Goal: Task Accomplishment & Management: Manage account settings

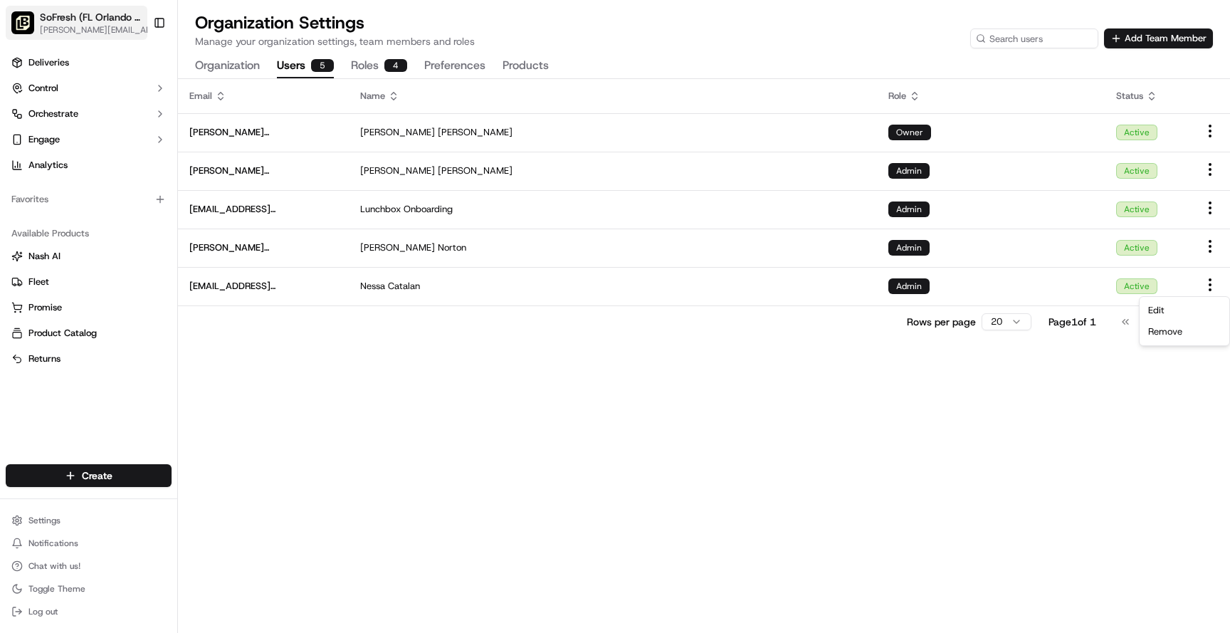
click at [75, 30] on span "[PERSON_NAME][EMAIL_ADDRESS][DOMAIN_NAME]" at bounding box center [98, 29] width 117 height 11
click at [93, 20] on span "SoFresh (FL Orlando - [GEOGRAPHIC_DATA])" at bounding box center [91, 17] width 102 height 14
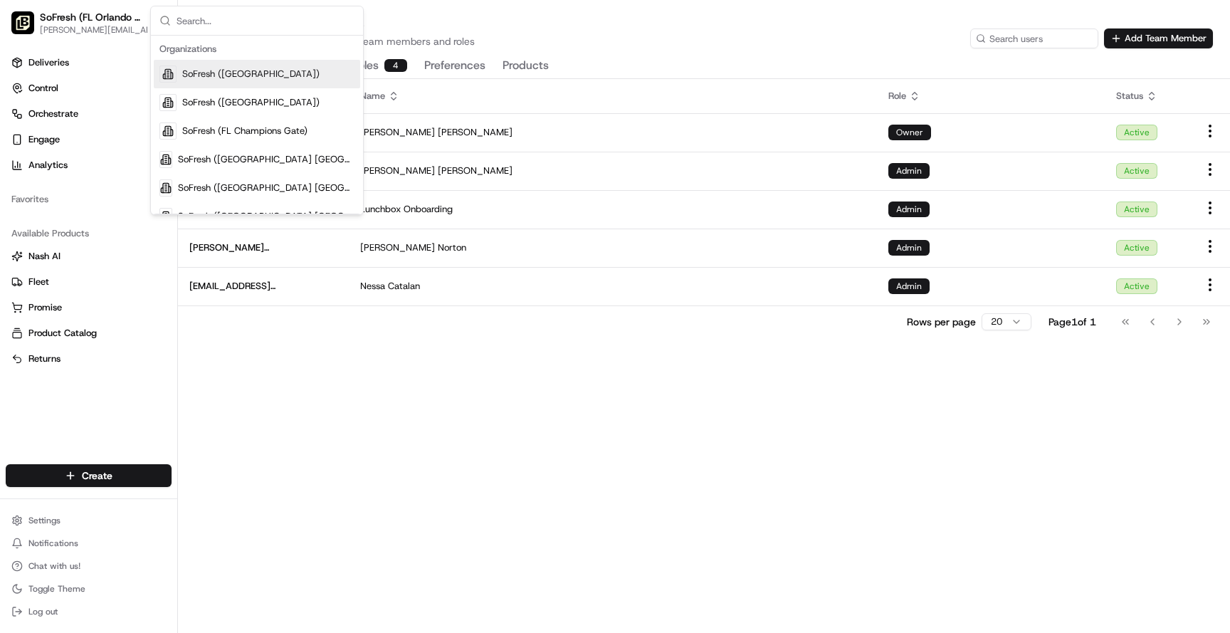
click at [378, 362] on div "Email Name Role Status [PERSON_NAME][EMAIL_ADDRESS][DOMAIN_NAME] [PERSON_NAME] …" at bounding box center [704, 356] width 1052 height 554
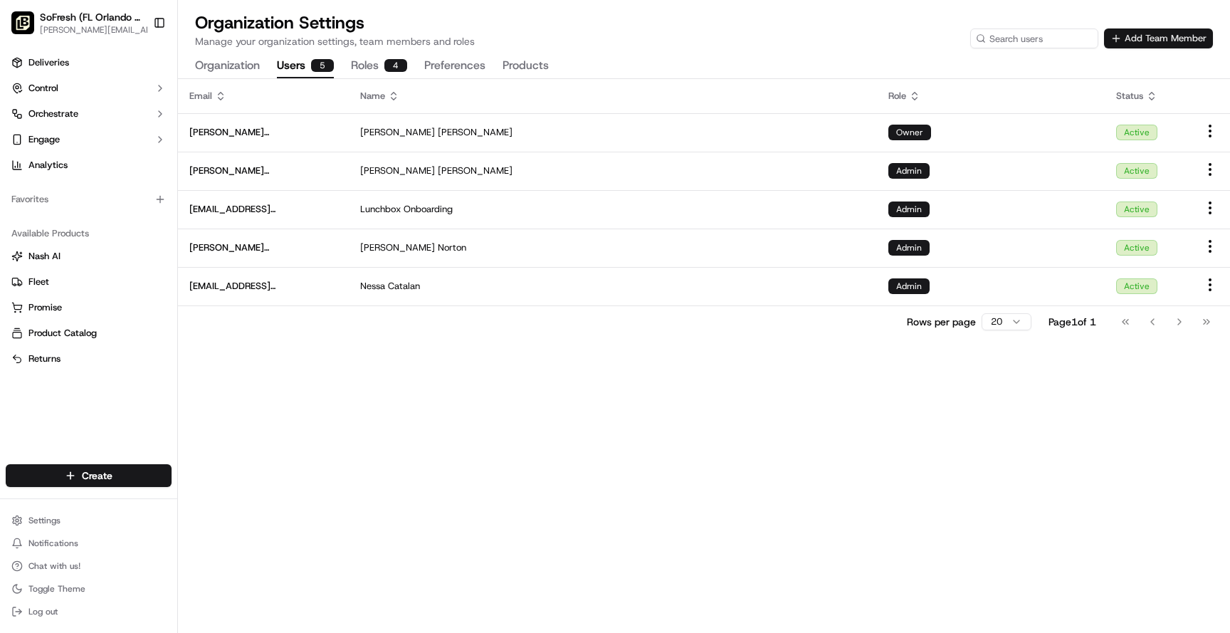
click at [1156, 41] on button "Add Team Member" at bounding box center [1158, 38] width 109 height 20
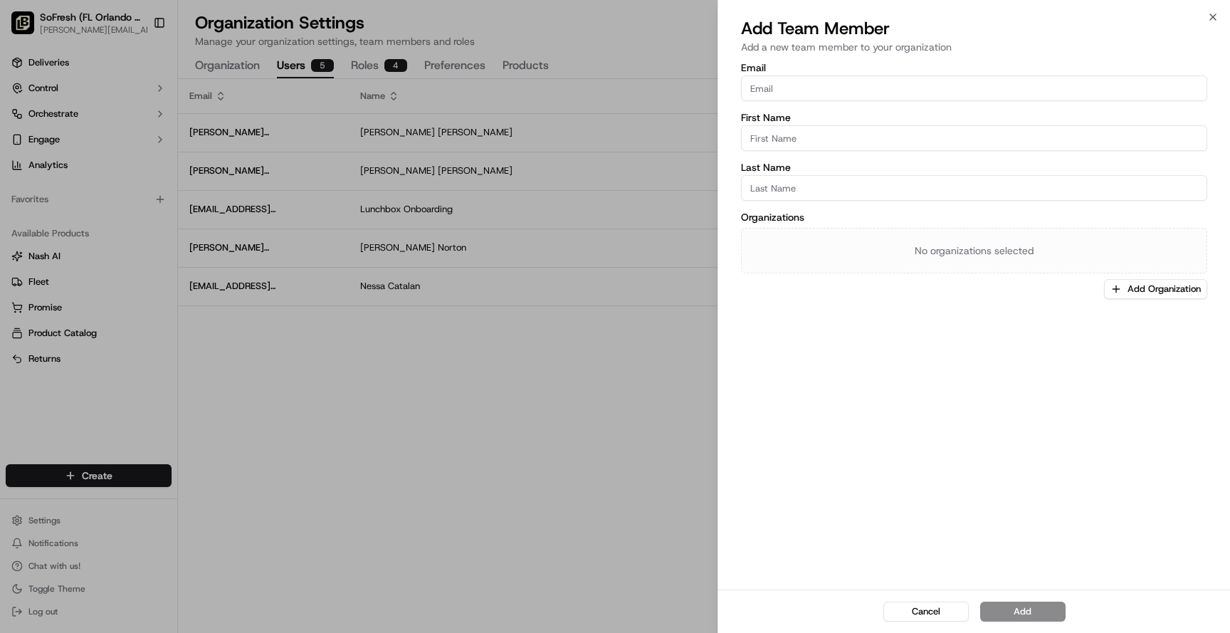
click at [750, 87] on input "Email" at bounding box center [974, 88] width 466 height 26
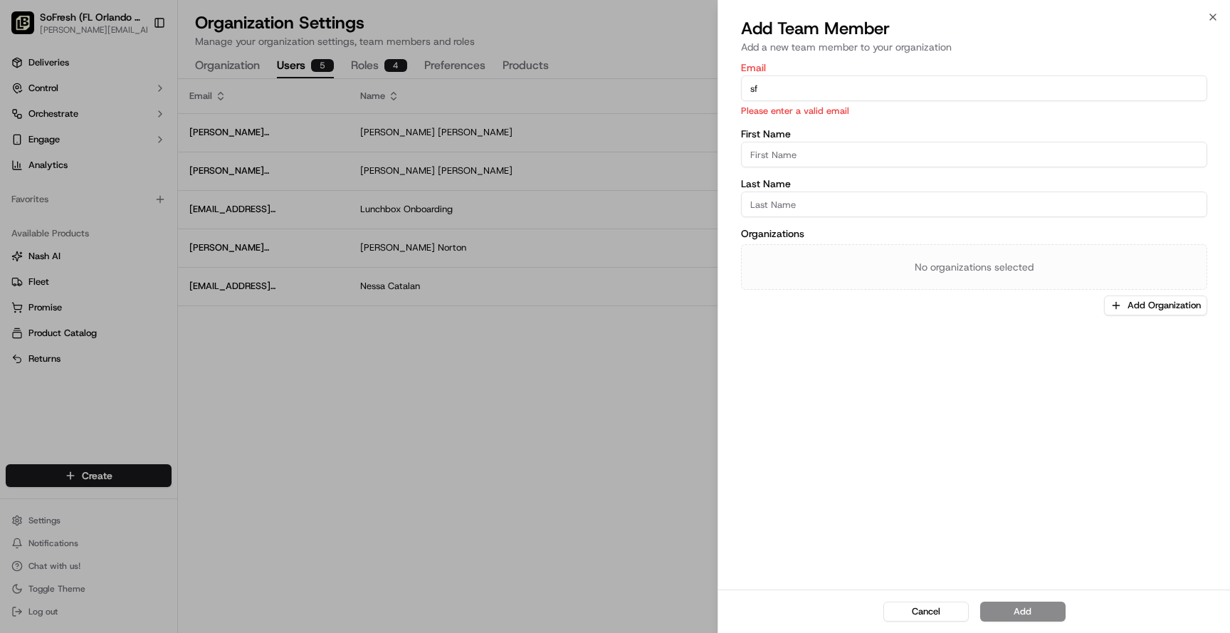
type input "s"
click at [1213, 19] on icon "button" at bounding box center [1213, 16] width 11 height 11
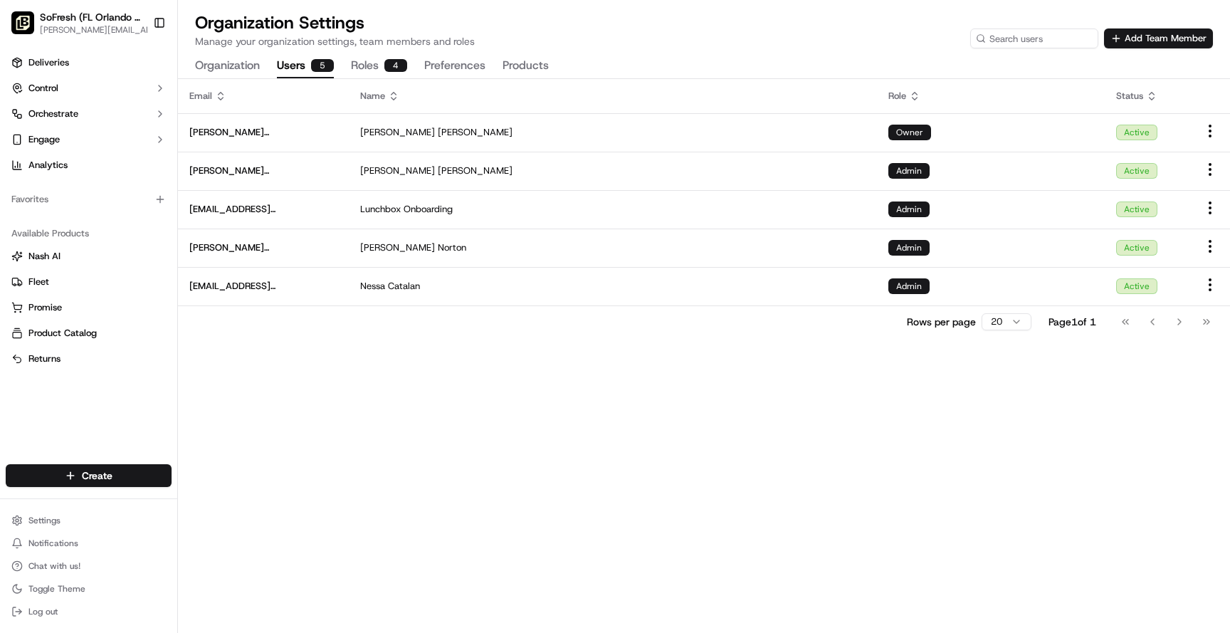
click at [378, 70] on button "Roles 4" at bounding box center [379, 66] width 56 height 24
click at [323, 67] on div "5" at bounding box center [322, 65] width 23 height 13
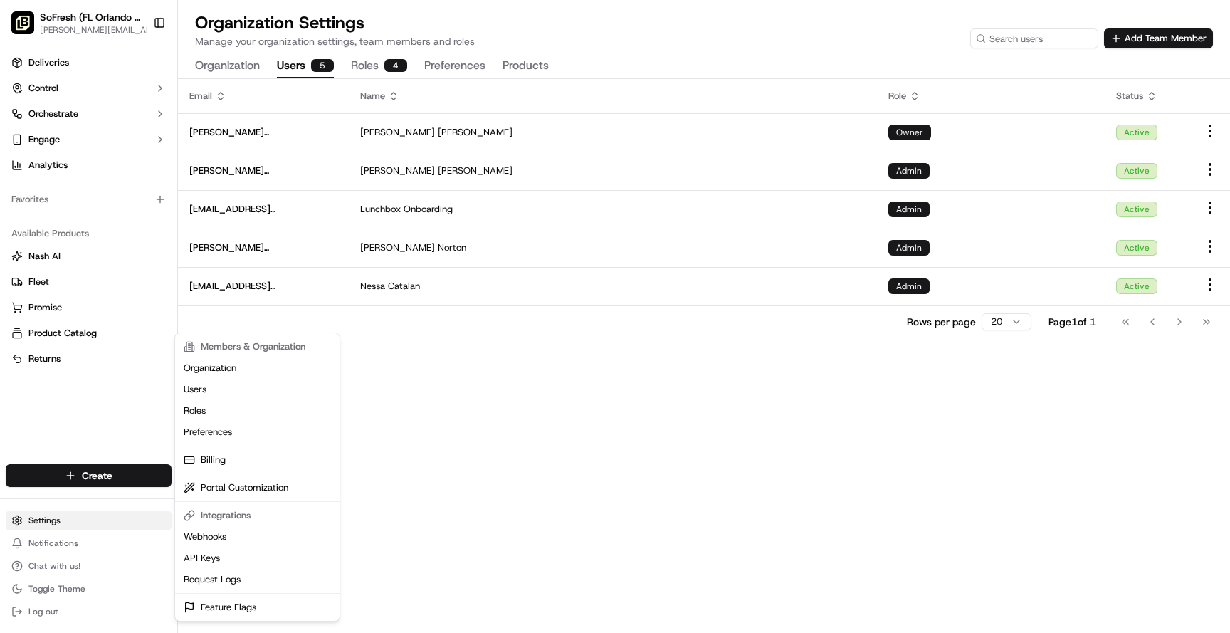
click at [65, 516] on html "SoFresh ([GEOGRAPHIC_DATA] [PERSON_NAME]) [PERSON_NAME][EMAIL_ADDRESS][DOMAIN_N…" at bounding box center [615, 316] width 1230 height 633
click at [220, 463] on link "Billing" at bounding box center [257, 459] width 159 height 21
